Goal: Check status: Check status

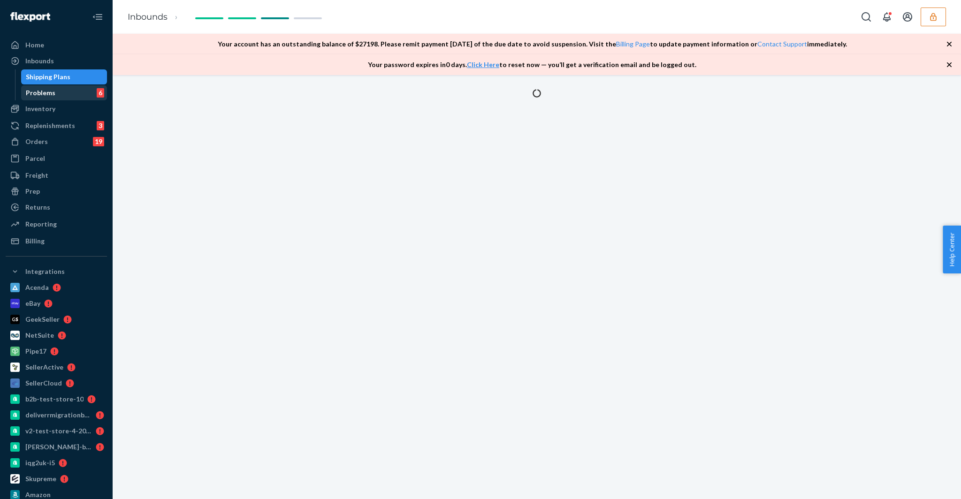
click at [45, 95] on div "Problems" at bounding box center [41, 92] width 30 height 9
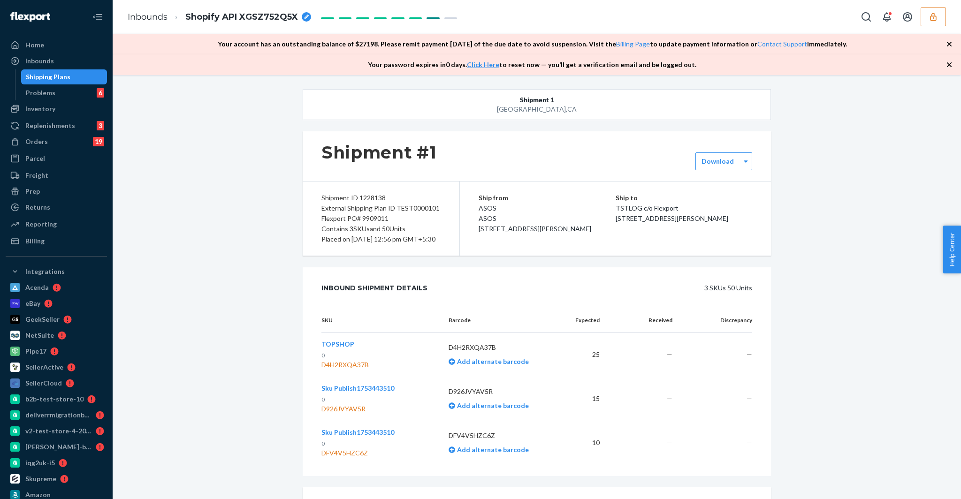
click at [50, 75] on div "Shipping Plans" at bounding box center [48, 76] width 45 height 9
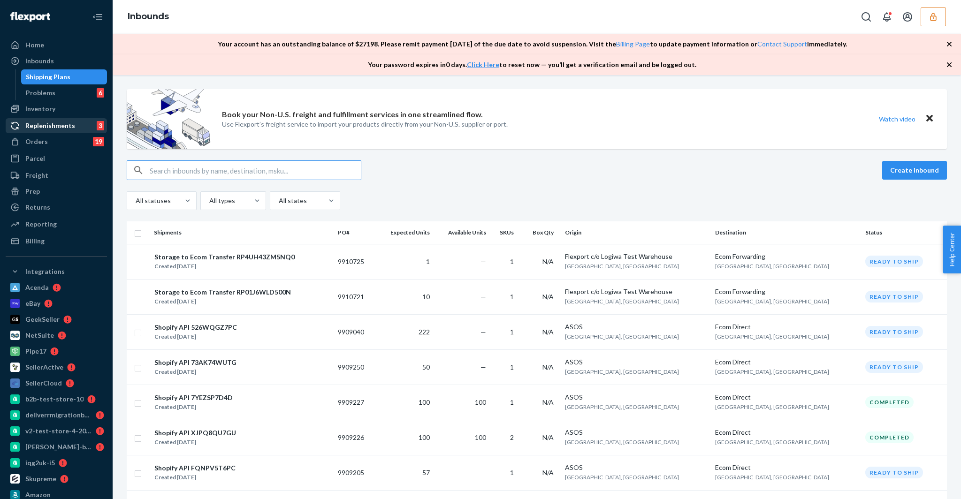
paste input "1228138"
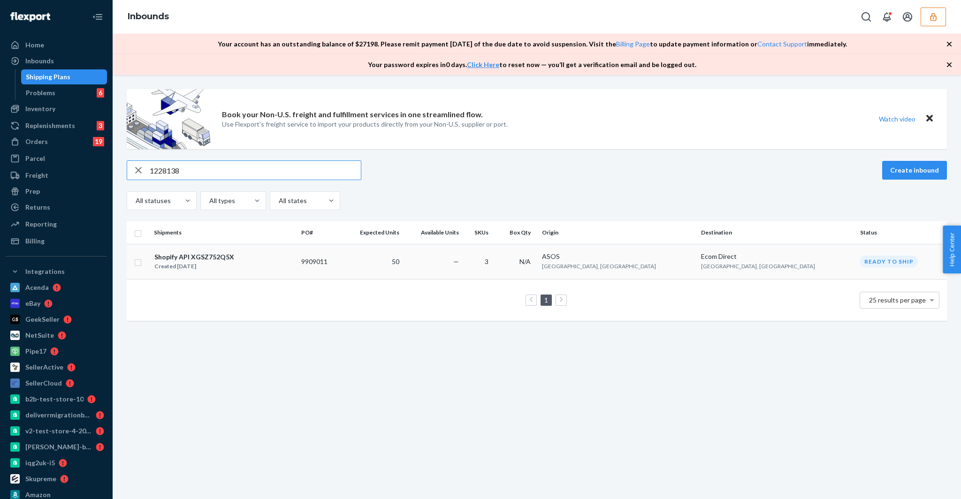
type input "1228138"
click at [206, 258] on div "Shopify API XGSZ752Q5X" at bounding box center [194, 256] width 80 height 9
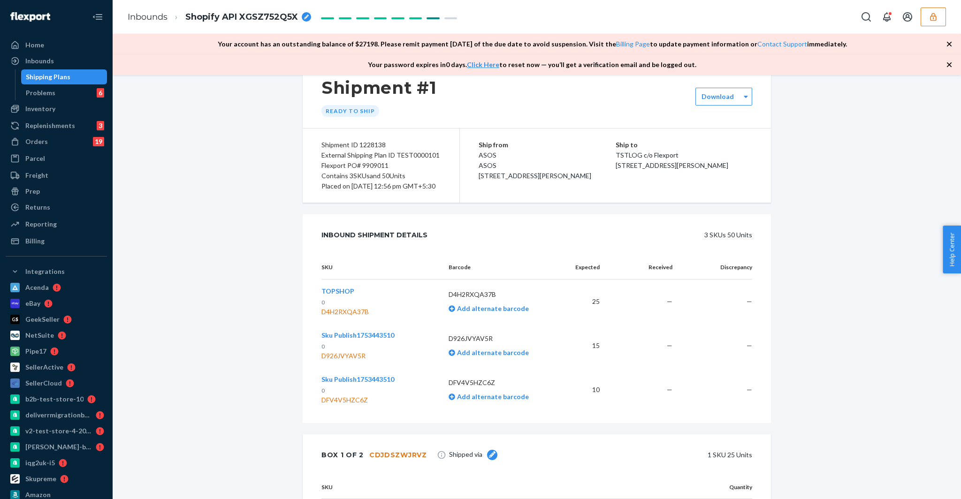
scroll to position [63, 0]
click at [65, 72] on div "Shipping Plans" at bounding box center [48, 76] width 45 height 9
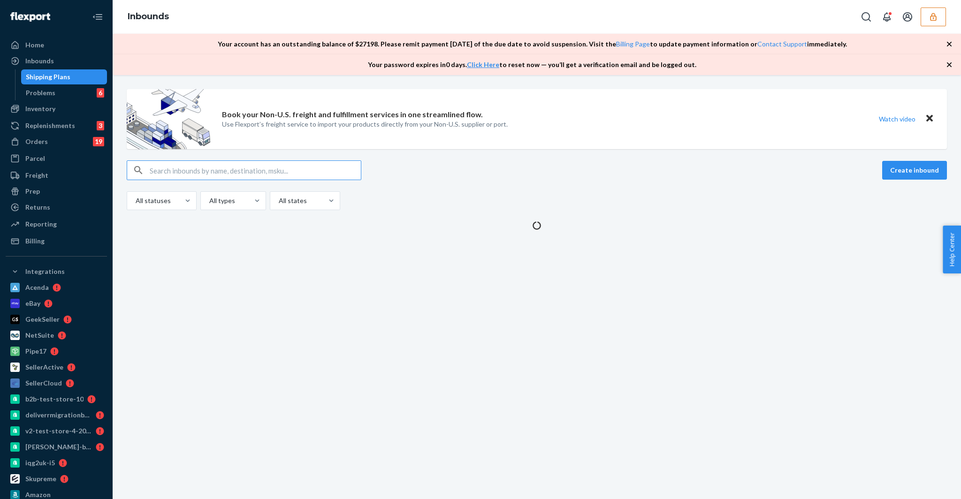
click at [254, 175] on input "text" at bounding box center [255, 170] width 211 height 19
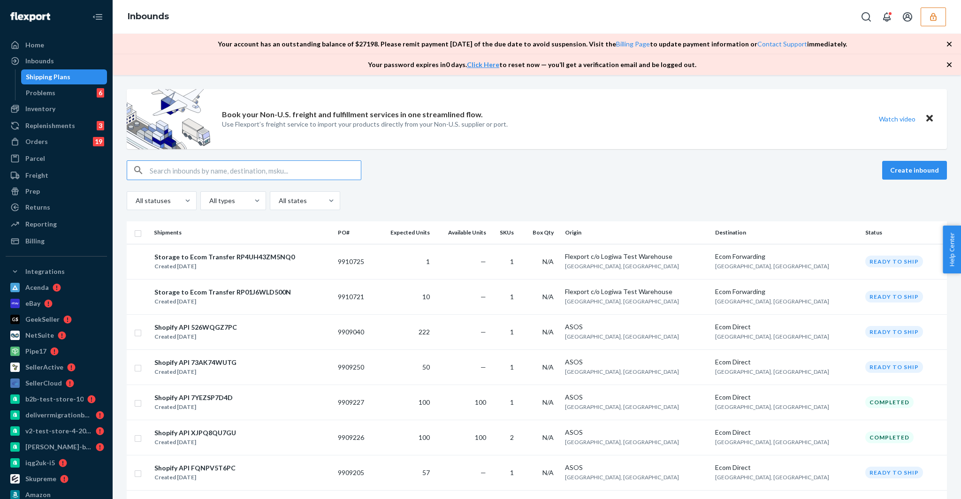
type input "1228139"
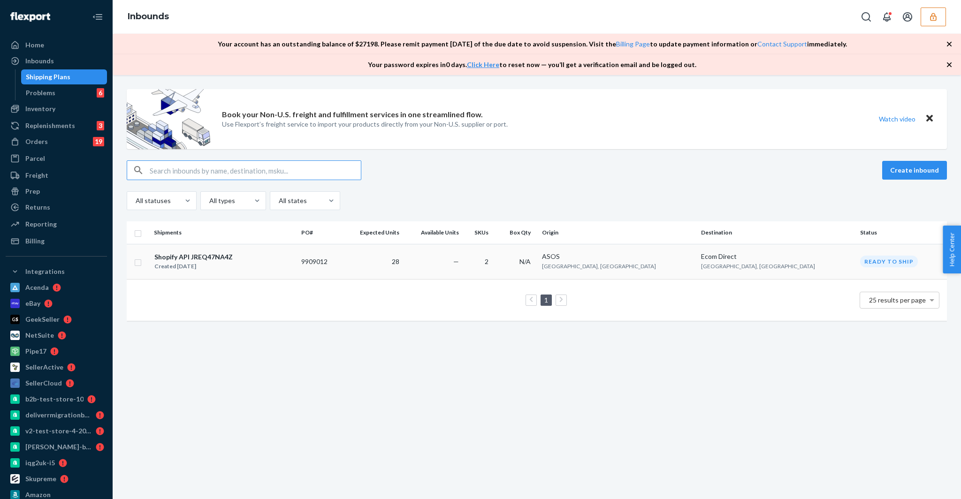
click at [207, 257] on div "Shopify API JREQ47NA4Z" at bounding box center [193, 256] width 78 height 9
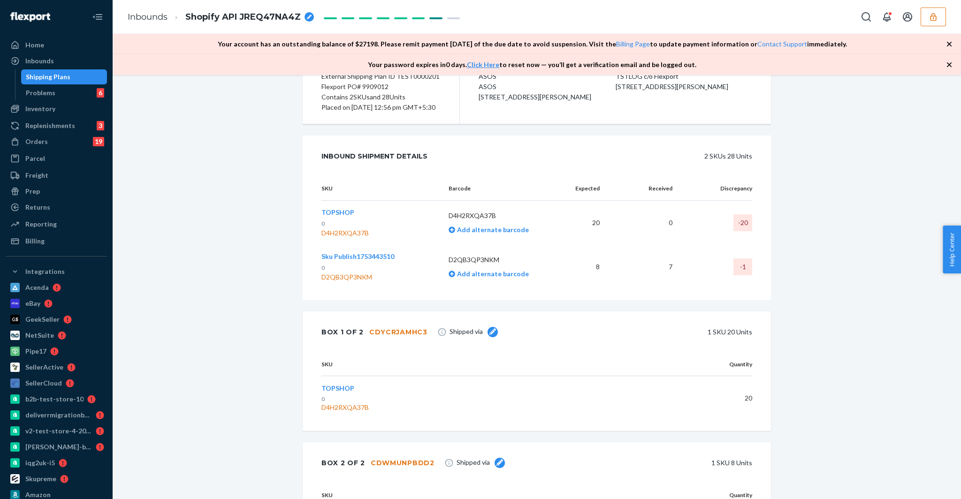
scroll to position [144, 0]
click at [665, 198] on th "Received" at bounding box center [643, 189] width 72 height 24
click at [729, 194] on th "Discrepancy" at bounding box center [716, 189] width 72 height 24
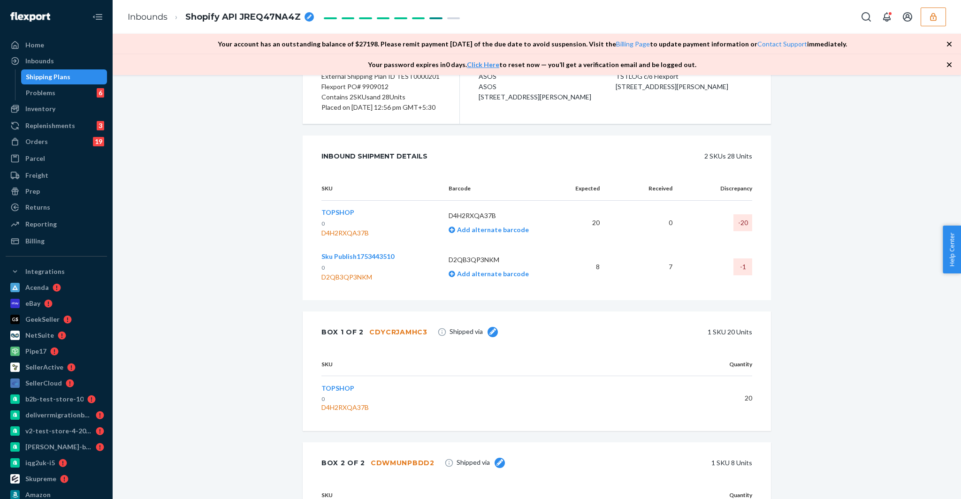
click at [276, 196] on div "Shipment [GEOGRAPHIC_DATA] Shipment #1 Completed Download Shipment ID 1228139 E…" at bounding box center [537, 269] width 834 height 647
